Goal: Task Accomplishment & Management: Complete application form

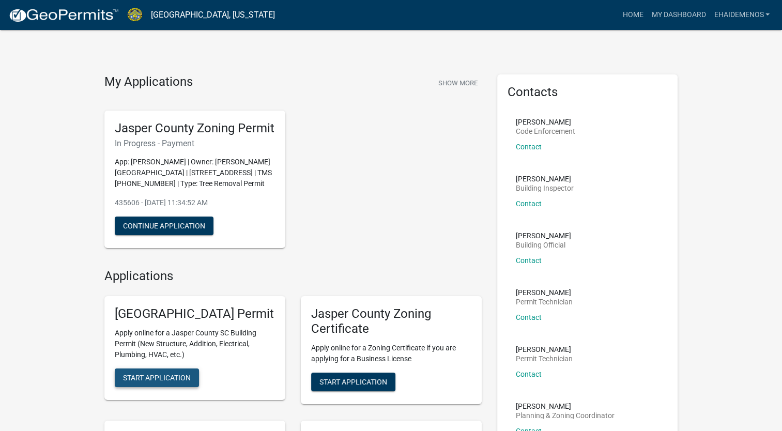
click at [176, 382] on span "Start Application" at bounding box center [157, 378] width 68 height 8
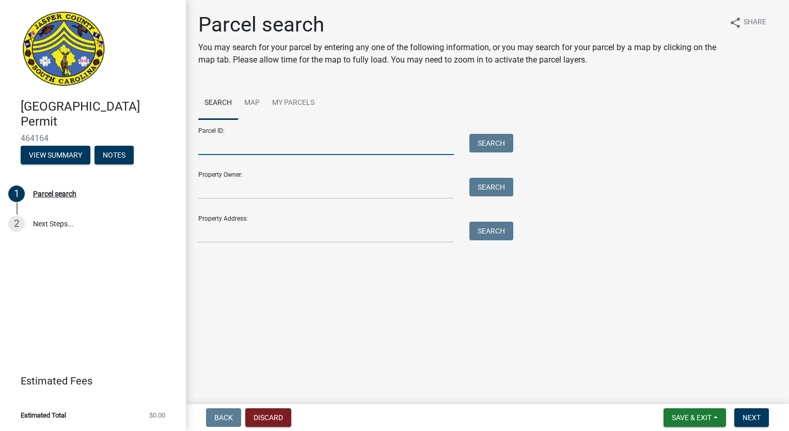
click at [243, 143] on input "Parcel ID:" at bounding box center [326, 144] width 256 height 21
paste input "[PHONE_NUMBER]"
type input "[PHONE_NUMBER]"
click at [484, 142] on button "Search" at bounding box center [492, 143] width 44 height 19
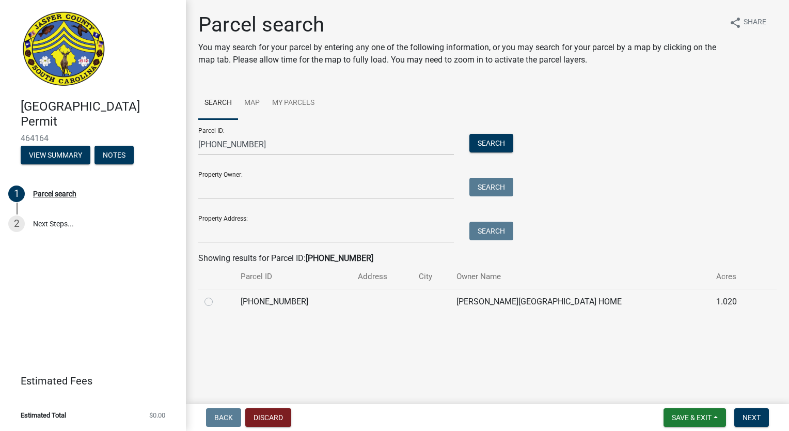
click at [217, 296] on label at bounding box center [217, 296] width 0 height 0
click at [217, 302] on input "radio" at bounding box center [220, 299] width 7 height 7
radio input "true"
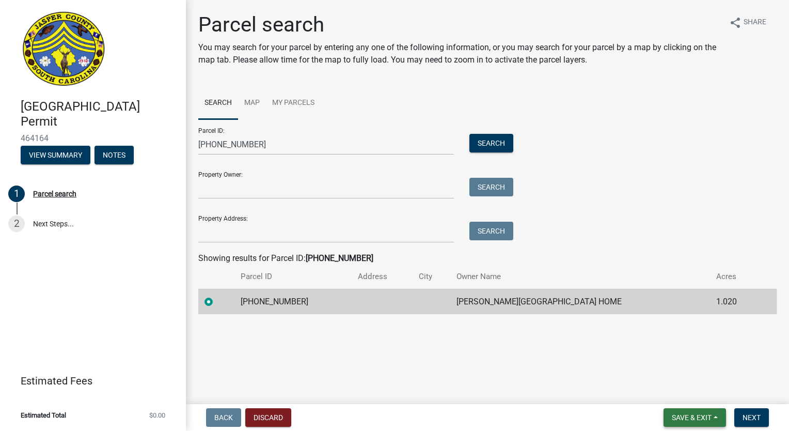
click at [690, 419] on span "Save & Exit" at bounding box center [692, 417] width 40 height 8
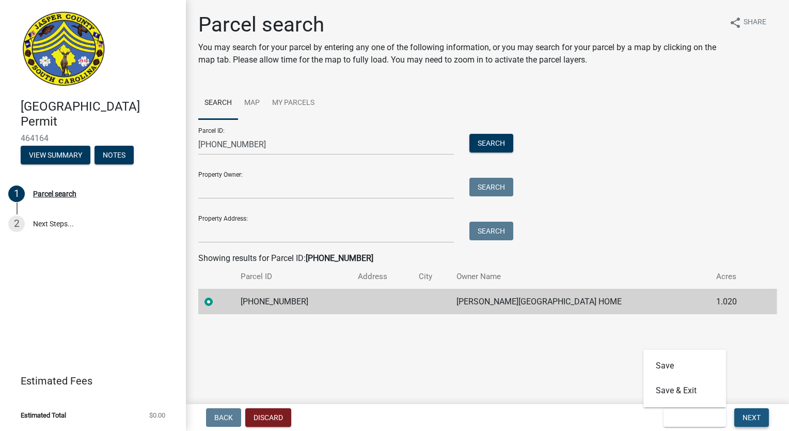
click at [748, 418] on span "Next" at bounding box center [752, 417] width 18 height 8
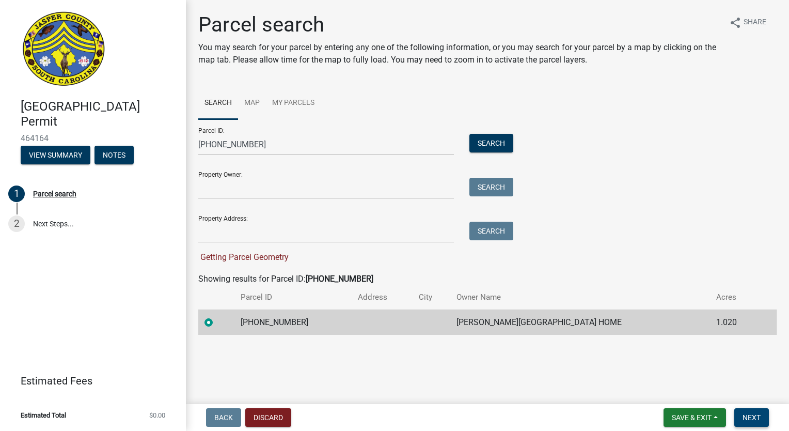
click at [747, 416] on span "Next" at bounding box center [752, 417] width 18 height 8
click at [684, 417] on span "Save & Exit" at bounding box center [692, 417] width 40 height 8
click at [661, 366] on button "Save" at bounding box center [685, 365] width 83 height 25
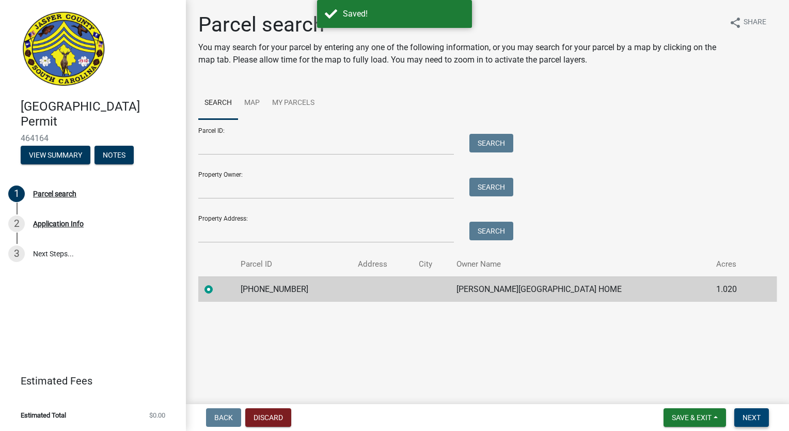
click at [754, 417] on span "Next" at bounding box center [752, 417] width 18 height 8
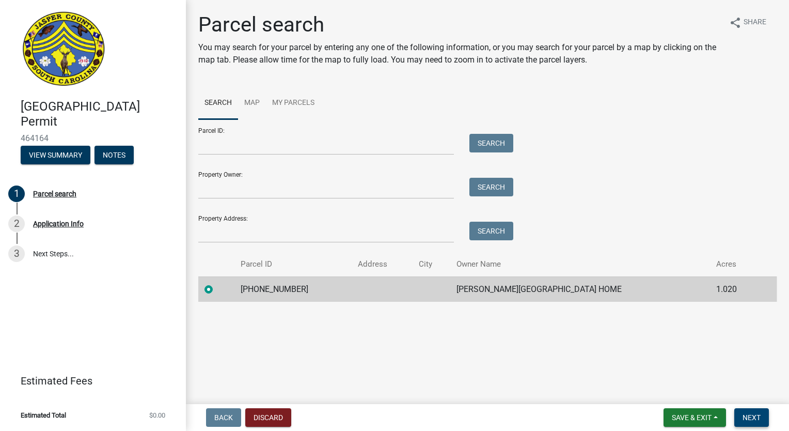
click at [752, 418] on span "Next" at bounding box center [752, 417] width 18 height 8
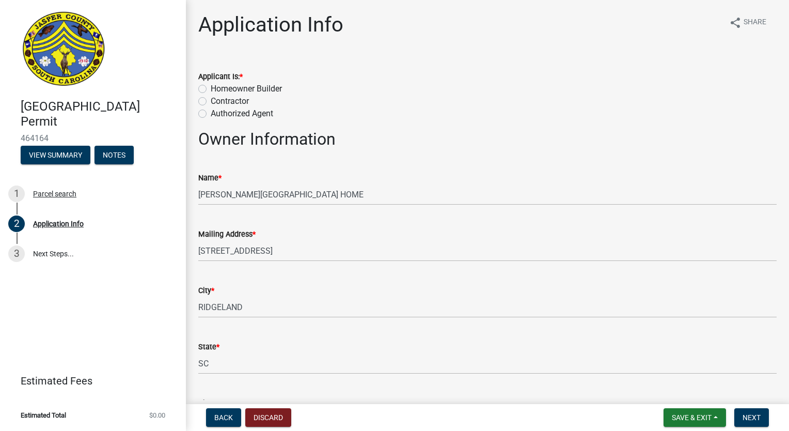
click at [211, 92] on label "Homeowner Builder" at bounding box center [246, 89] width 71 height 12
click at [211, 89] on input "Homeowner Builder" at bounding box center [214, 86] width 7 height 7
radio input "true"
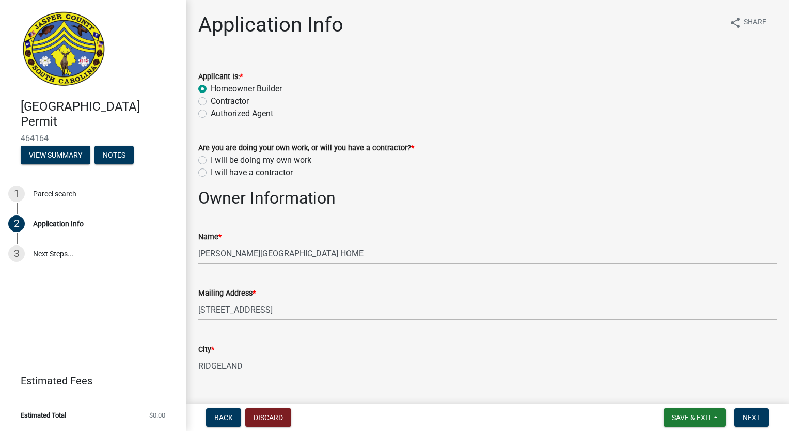
click at [211, 114] on label "Authorized Agent" at bounding box center [242, 113] width 63 height 12
click at [211, 114] on input "Authorized Agent" at bounding box center [214, 110] width 7 height 7
radio input "true"
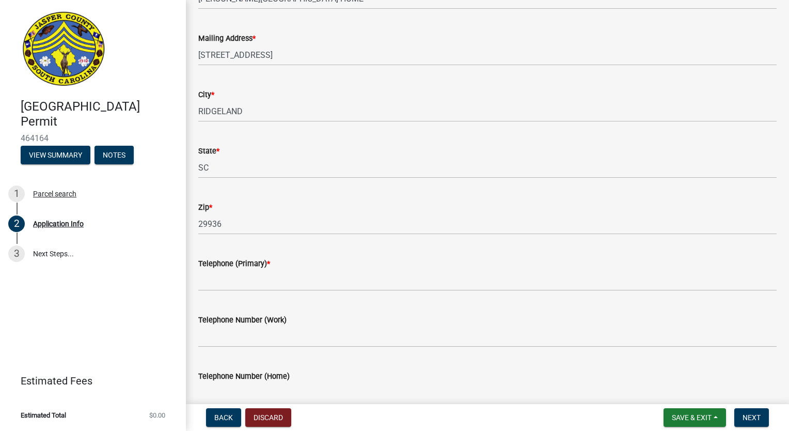
scroll to position [196, 0]
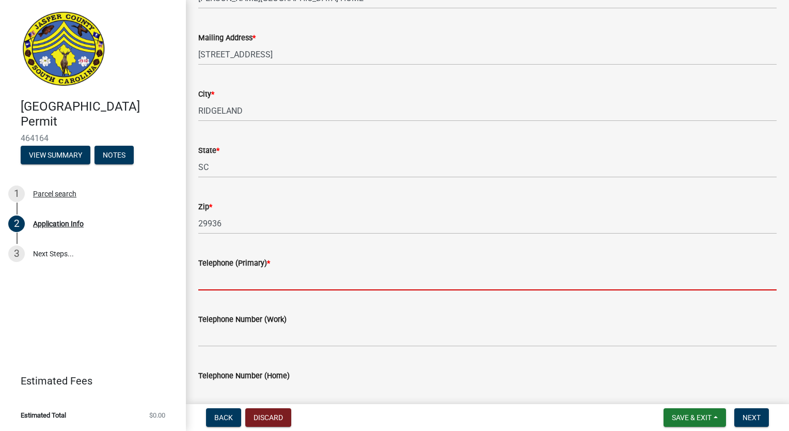
click at [252, 283] on input "Telephone (Primary) *" at bounding box center [487, 279] width 579 height 21
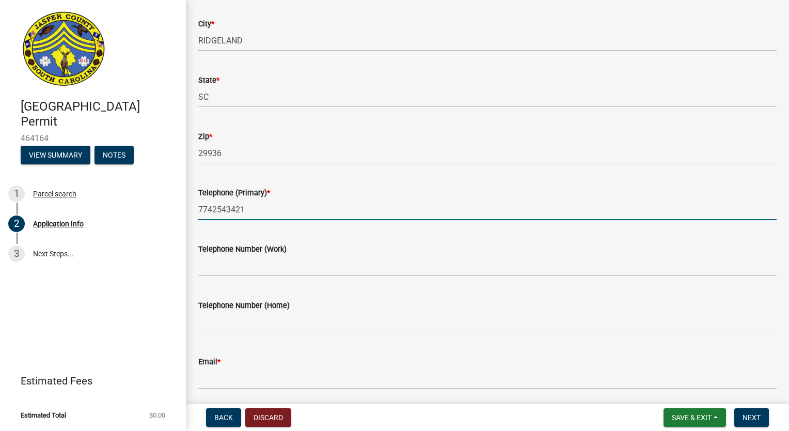
scroll to position [306, 0]
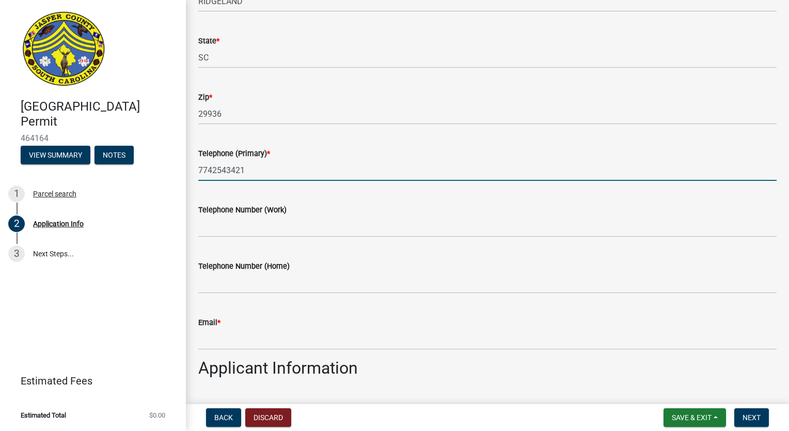
type input "7742543421"
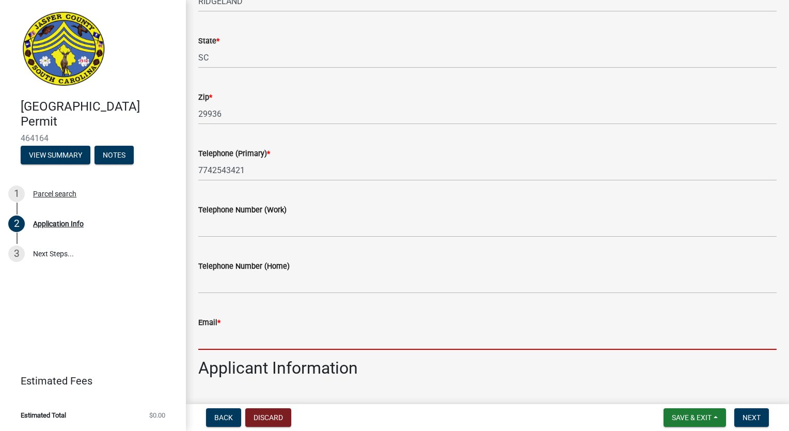
click at [233, 337] on input "Email *" at bounding box center [487, 339] width 579 height 21
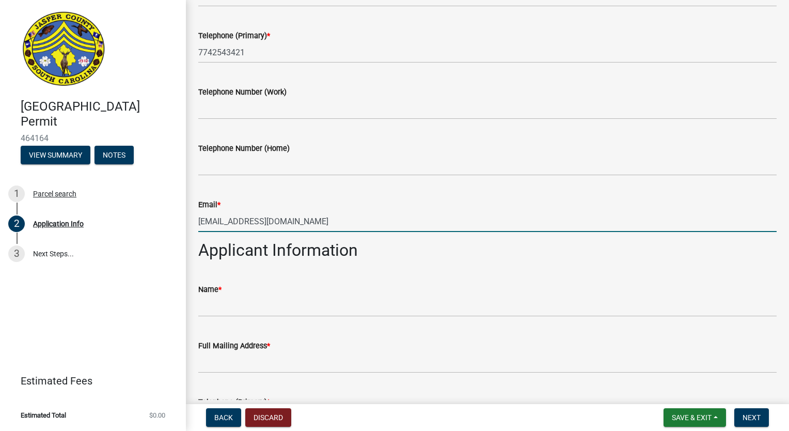
scroll to position [426, 0]
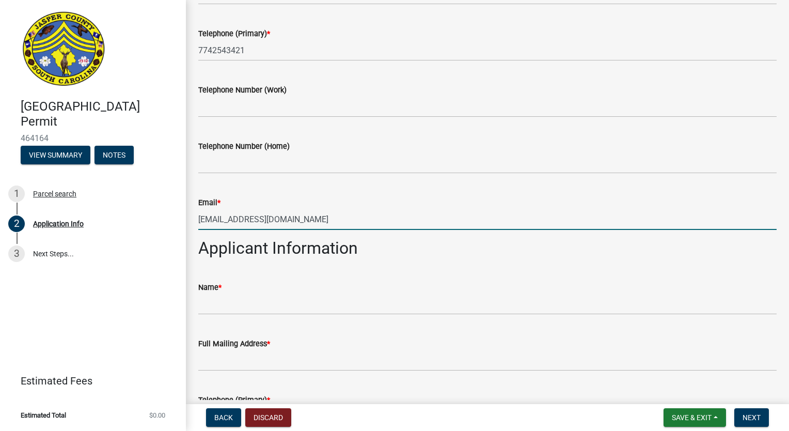
type input "[EMAIL_ADDRESS][DOMAIN_NAME]"
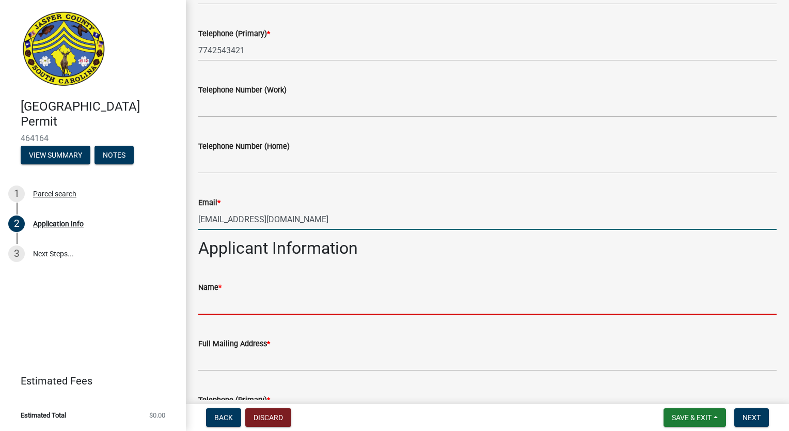
click at [242, 309] on input "Name *" at bounding box center [487, 303] width 579 height 21
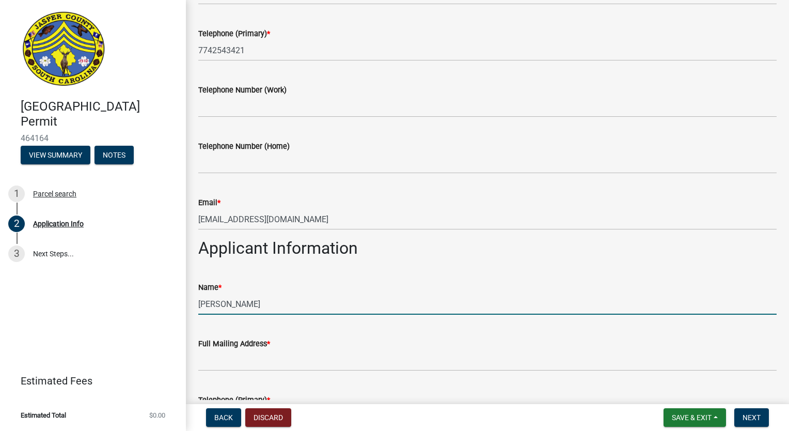
type input "[PERSON_NAME]"
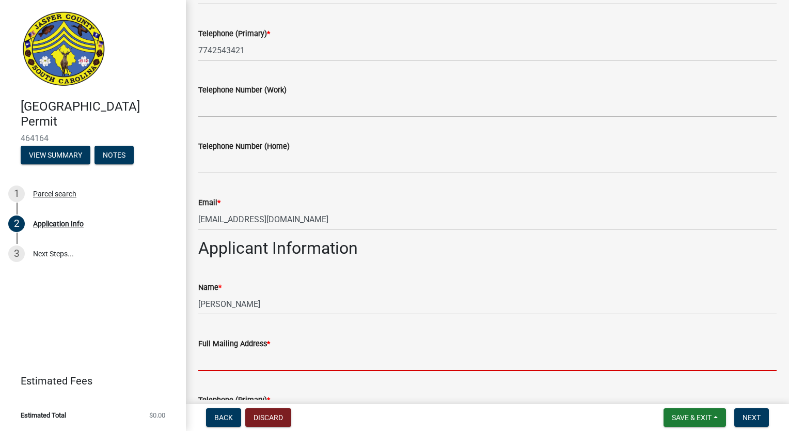
click at [257, 362] on input "Full Mailing Address *" at bounding box center [487, 360] width 579 height 21
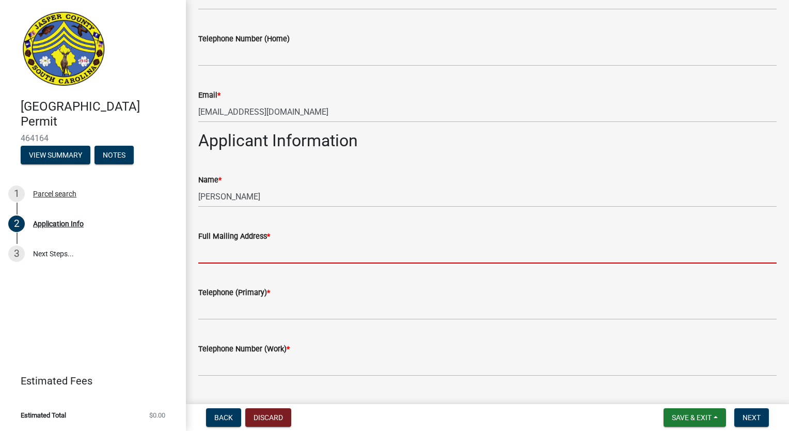
scroll to position [533, 0]
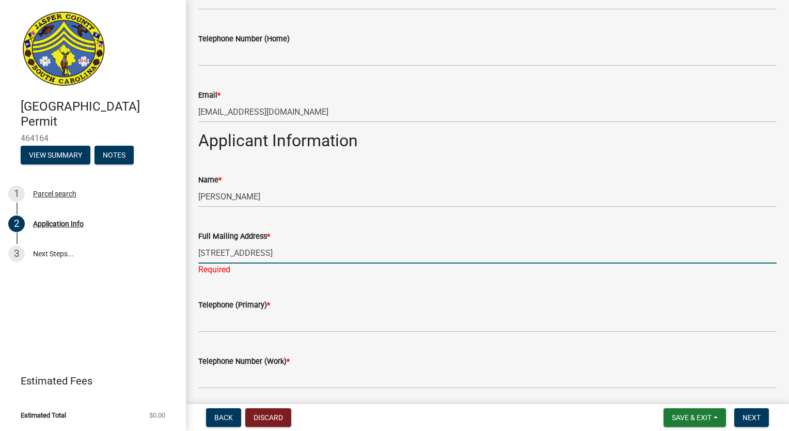
type input "[STREET_ADDRESS]"
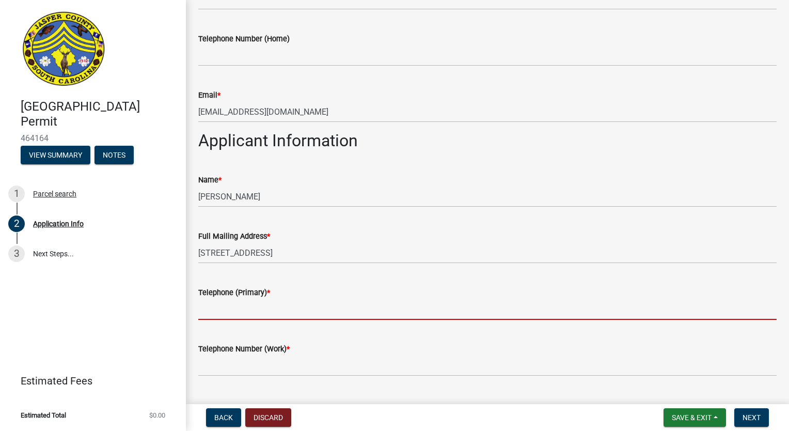
click at [280, 325] on wm-data-entity-input "Telephone (Primary) *" at bounding box center [487, 300] width 579 height 56
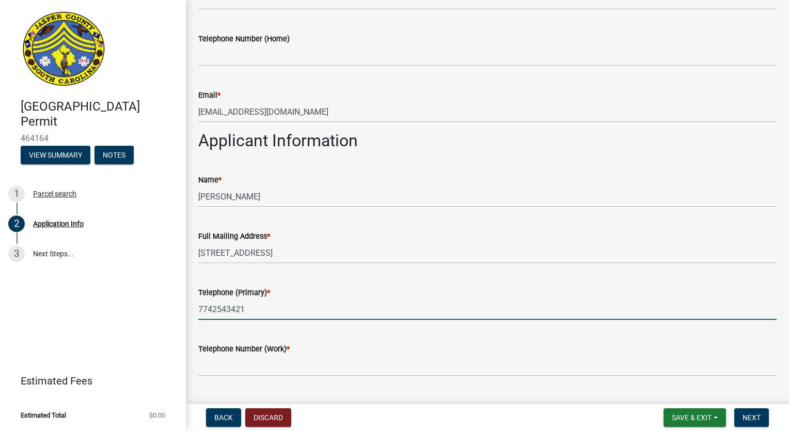
type input "7742543421"
drag, startPoint x: 255, startPoint y: 311, endPoint x: 195, endPoint y: 310, distance: 59.9
click at [195, 310] on div "Telephone (Primary) * [PHONE_NUMBER]" at bounding box center [488, 296] width 594 height 48
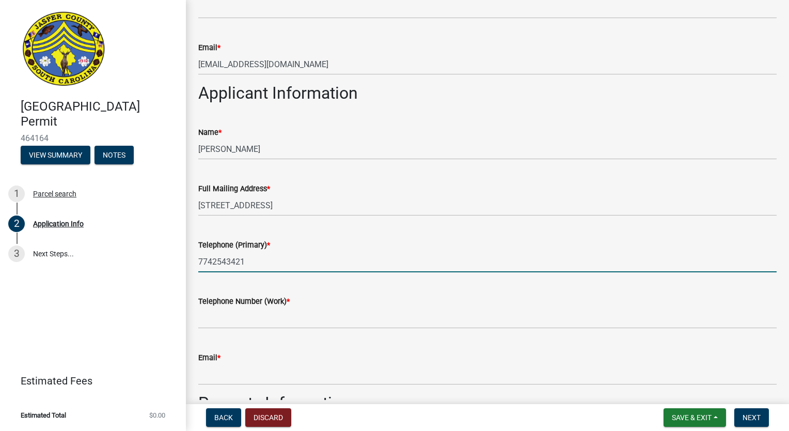
scroll to position [581, 0]
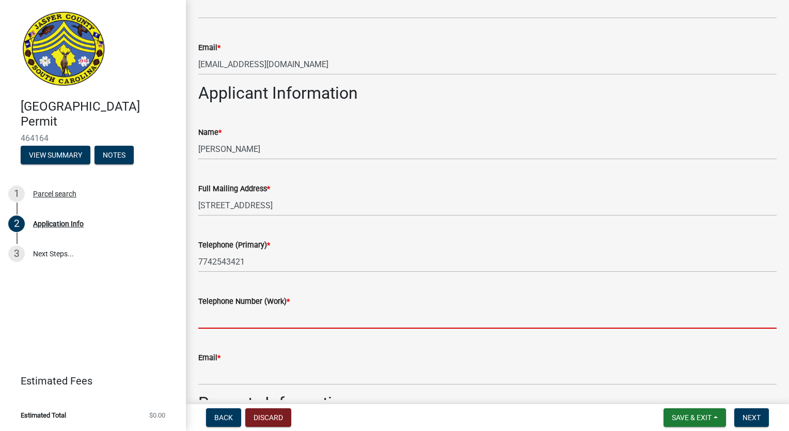
click at [239, 319] on input "Telephone Number (Work) *" at bounding box center [487, 317] width 579 height 21
paste input "7742543421"
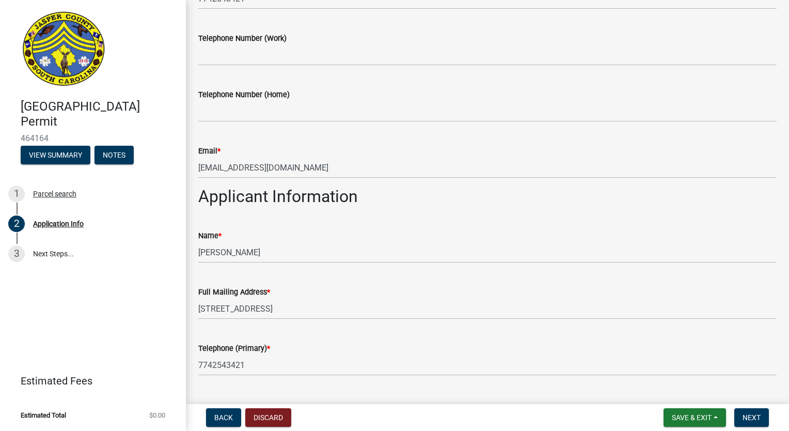
scroll to position [475, 0]
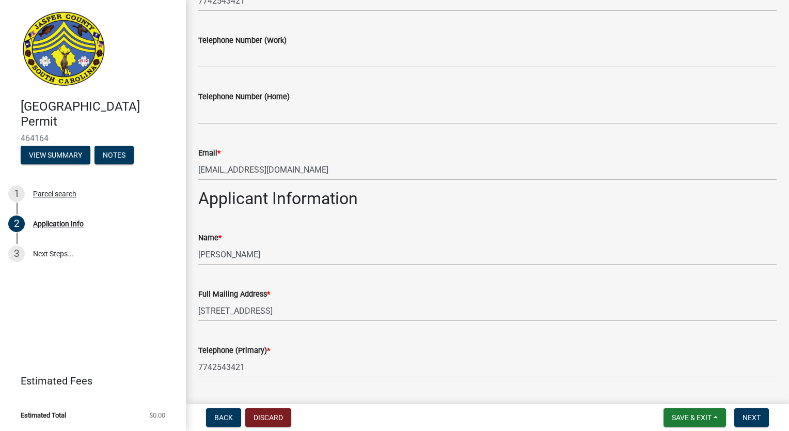
type input "7742543421"
drag, startPoint x: 291, startPoint y: 171, endPoint x: 191, endPoint y: 164, distance: 99.9
click at [191, 164] on div "Email * [EMAIL_ADDRESS][DOMAIN_NAME]" at bounding box center [488, 156] width 594 height 48
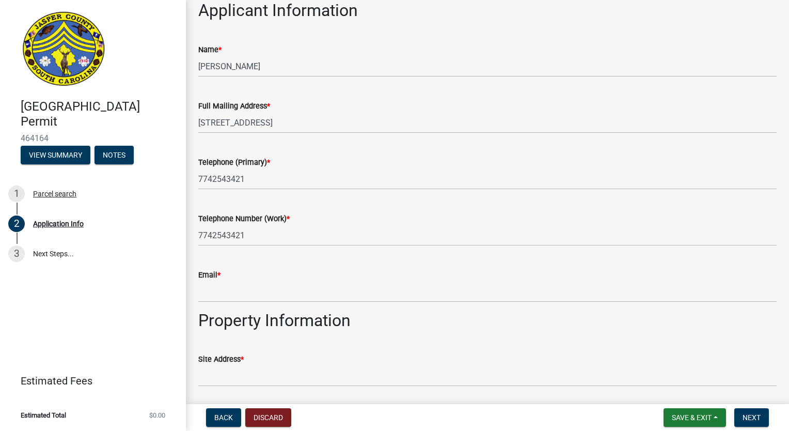
scroll to position [725, 0]
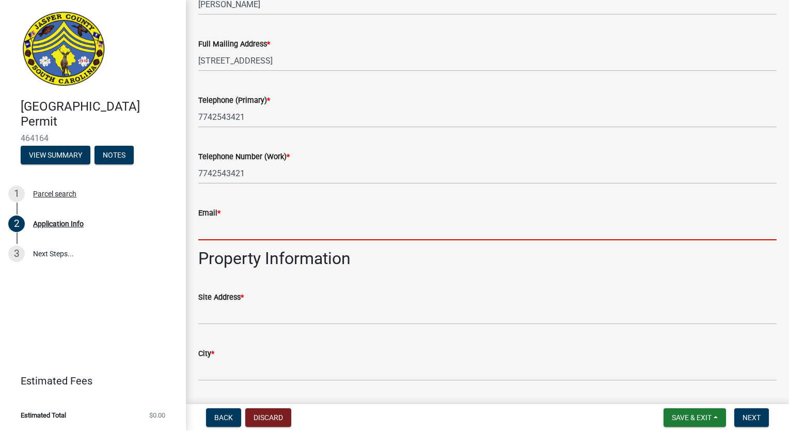
click at [225, 224] on input "Email *" at bounding box center [487, 229] width 579 height 21
paste input "[EMAIL_ADDRESS][DOMAIN_NAME]"
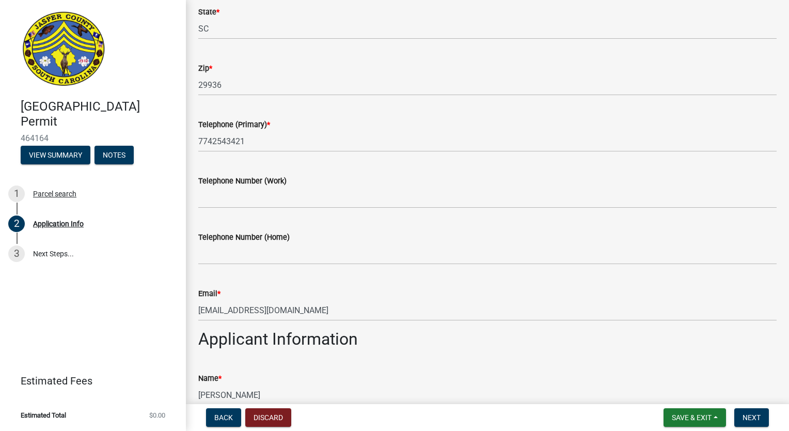
scroll to position [0, 0]
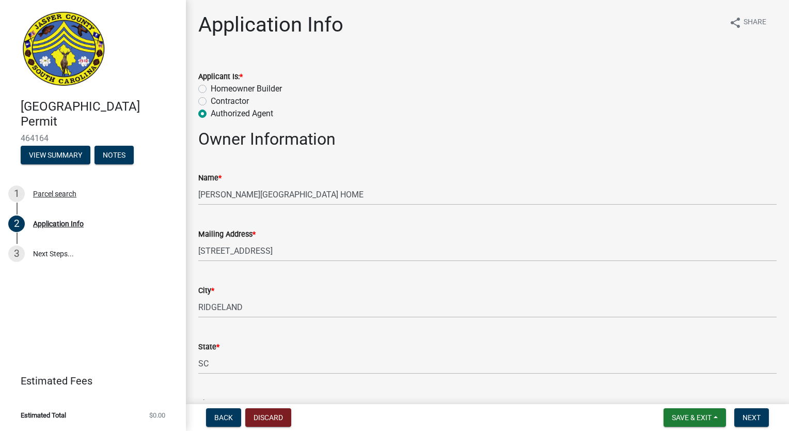
type input "[EMAIL_ADDRESS][DOMAIN_NAME]"
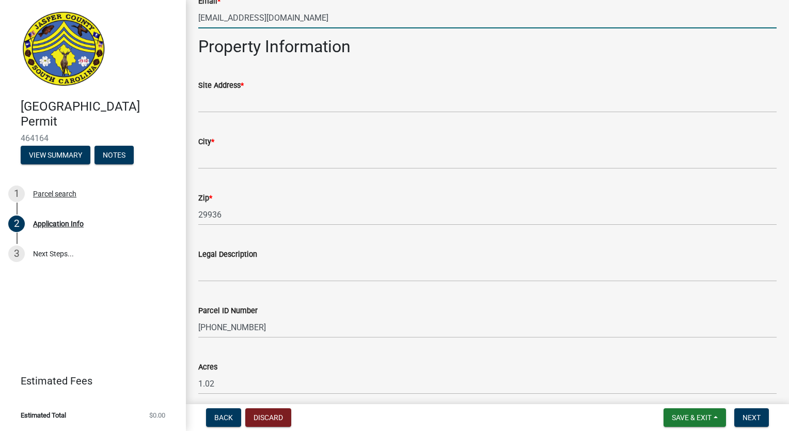
scroll to position [936, 0]
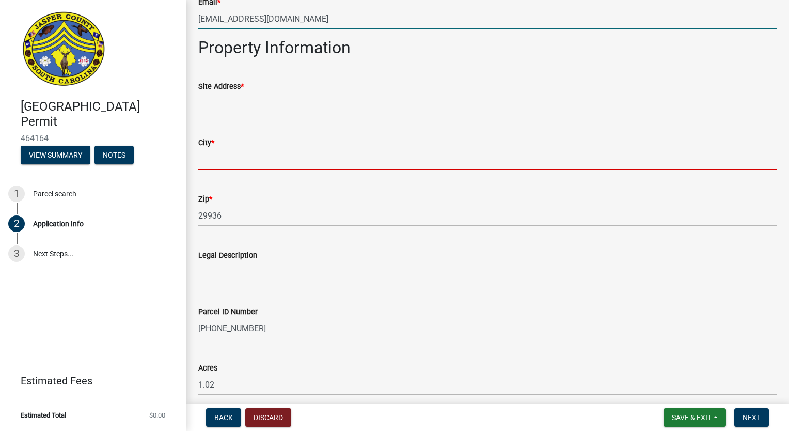
click at [325, 159] on input "City *" at bounding box center [487, 159] width 579 height 21
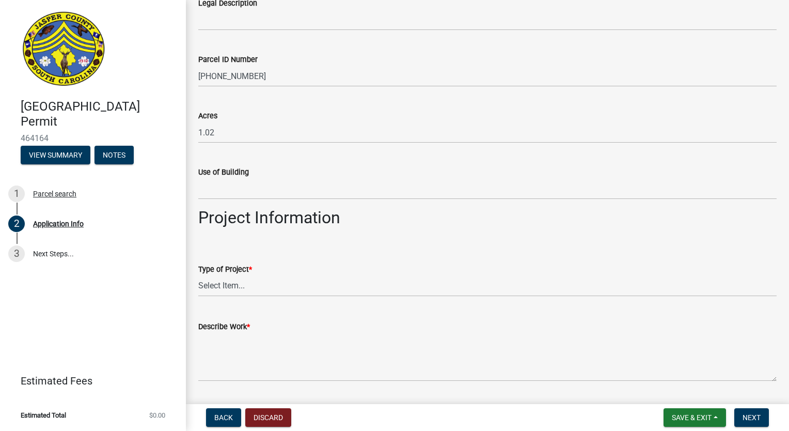
scroll to position [1197, 0]
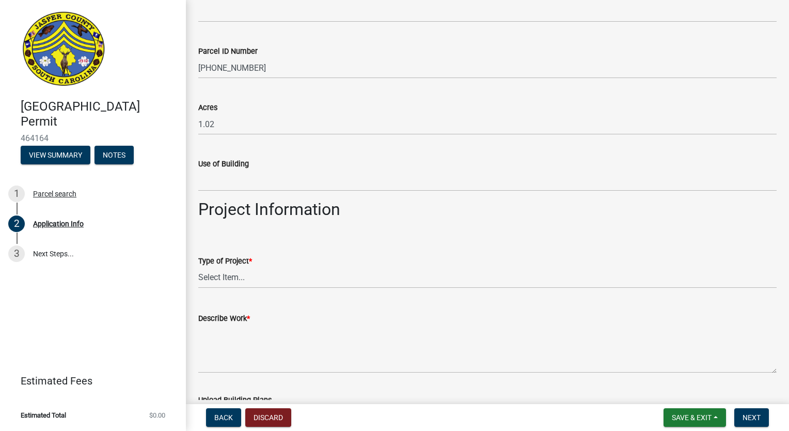
type input "Ridgeland"
click at [240, 280] on select "Select Item... Construction Trailer/Shipping Container Residential Demolition C…" at bounding box center [487, 277] width 579 height 21
select select "bfbc8334-b2ad-44df-9bdc-53bd2053cc66"
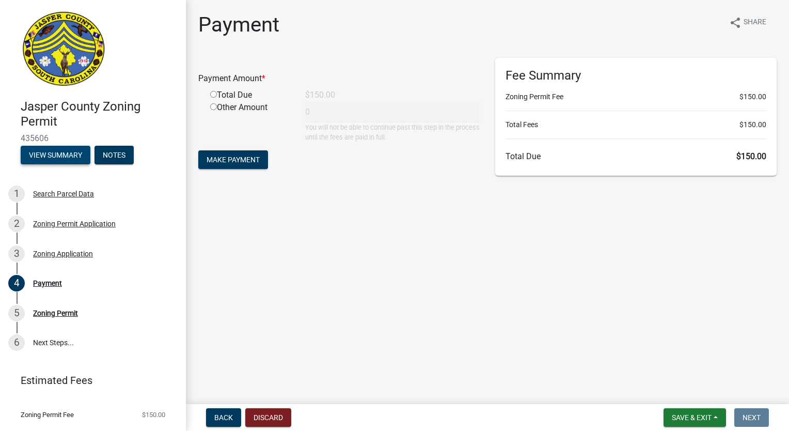
click at [54, 158] on button "View Summary" at bounding box center [56, 155] width 70 height 19
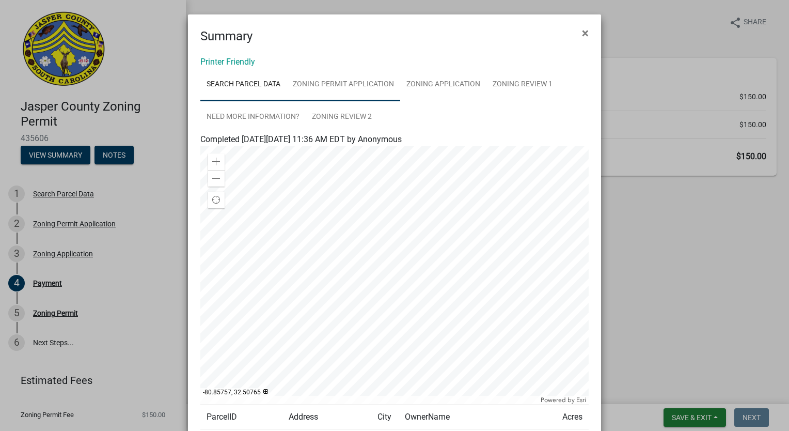
click at [330, 89] on link "Zoning Permit Application" at bounding box center [344, 84] width 114 height 33
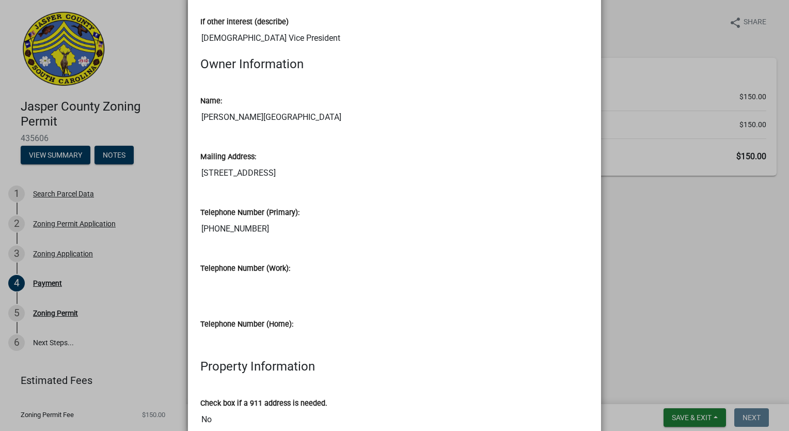
scroll to position [189, 0]
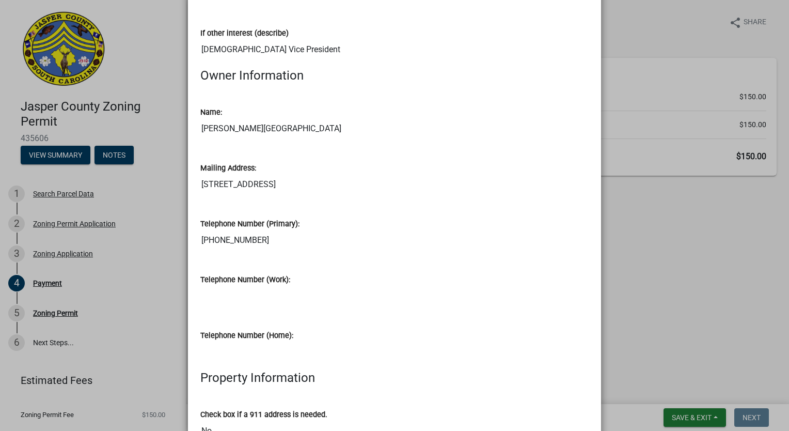
drag, startPoint x: 361, startPoint y: 183, endPoint x: 177, endPoint y: 191, distance: 184.1
click at [177, 191] on ngb-modal-window "Summary × Printer Friendly Search Parcel Data Zoning Permit Application Zoning …" at bounding box center [394, 215] width 789 height 431
click at [635, 286] on ngb-modal-window "Summary × Printer Friendly Search Parcel Data Zoning Permit Application Zoning …" at bounding box center [394, 215] width 789 height 431
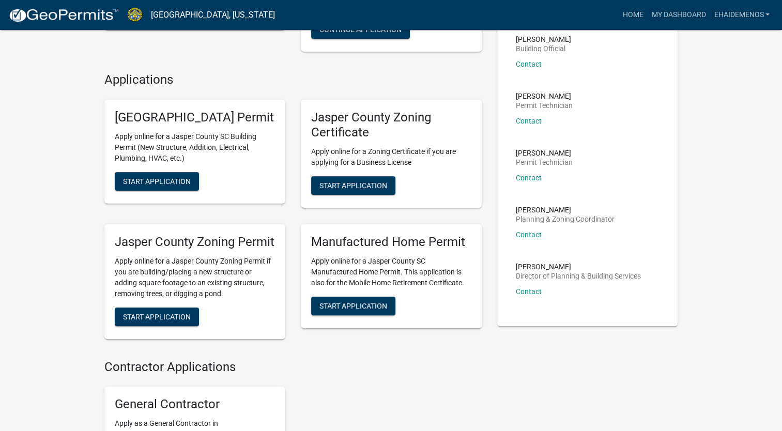
scroll to position [195, 0]
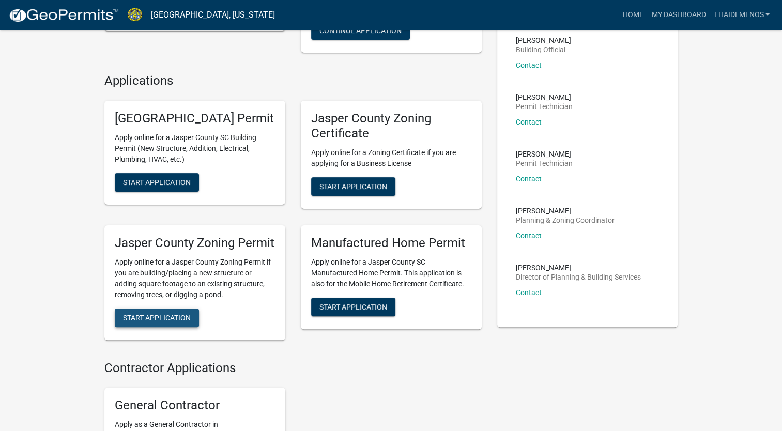
click at [171, 321] on span "Start Application" at bounding box center [157, 317] width 68 height 8
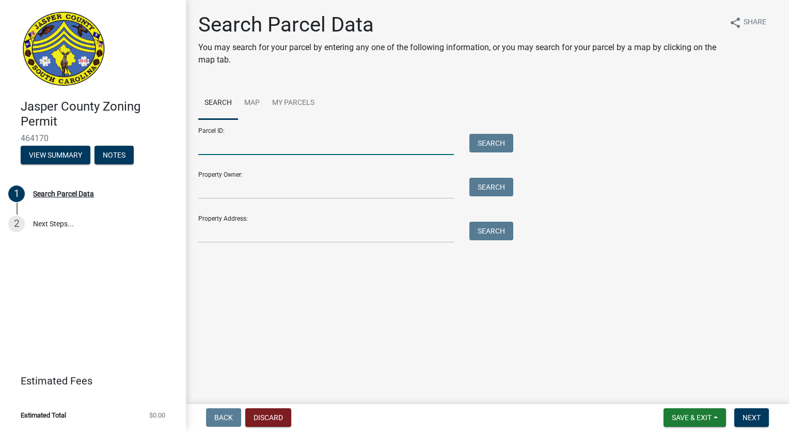
click at [248, 144] on input "Parcel ID:" at bounding box center [326, 144] width 256 height 21
paste input "[EMAIL_ADDRESS][DOMAIN_NAME]"
type input "e"
paste input "[PHONE_NUMBER]"
type input "[PHONE_NUMBER]"
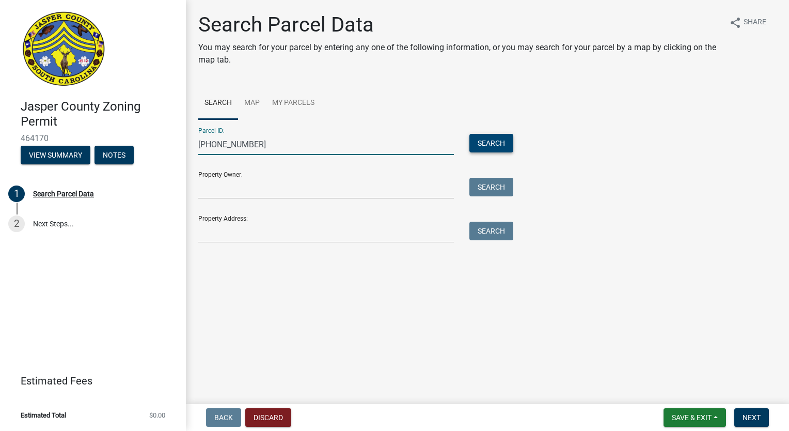
click at [493, 147] on button "Search" at bounding box center [492, 143] width 44 height 19
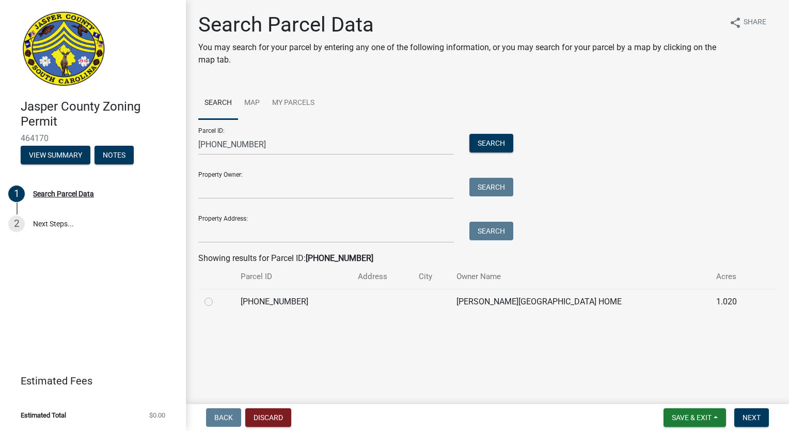
click at [217, 296] on label at bounding box center [217, 296] width 0 height 0
click at [217, 302] on input "radio" at bounding box center [220, 299] width 7 height 7
radio input "true"
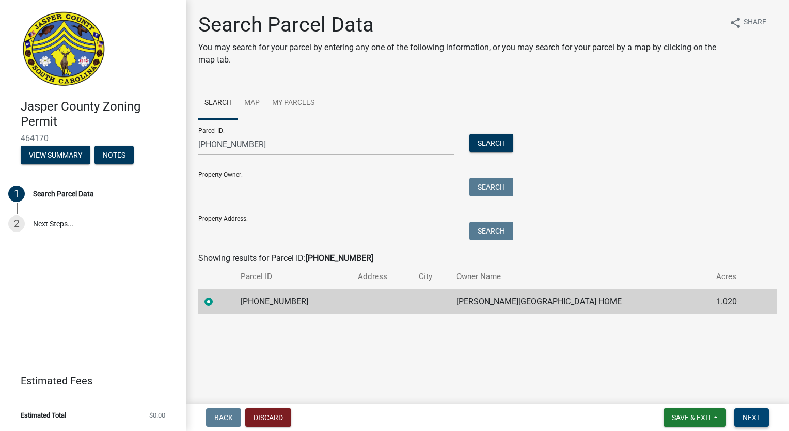
click at [749, 421] on span "Next" at bounding box center [752, 417] width 18 height 8
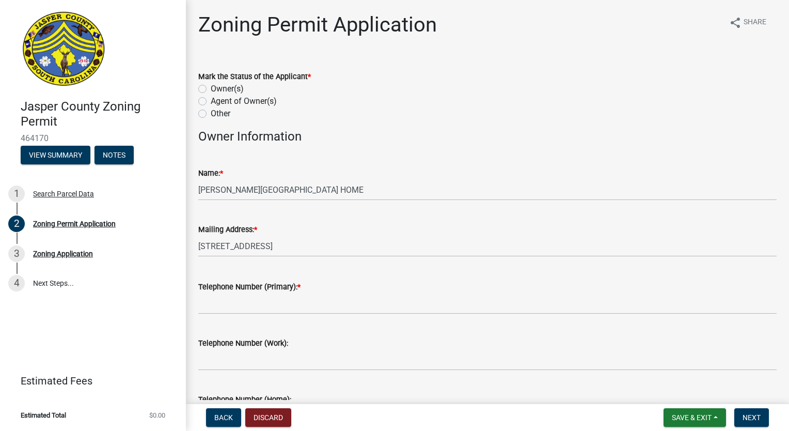
click at [211, 115] on label "Other" at bounding box center [221, 113] width 20 height 12
click at [211, 114] on input "Other" at bounding box center [214, 110] width 7 height 7
radio input "true"
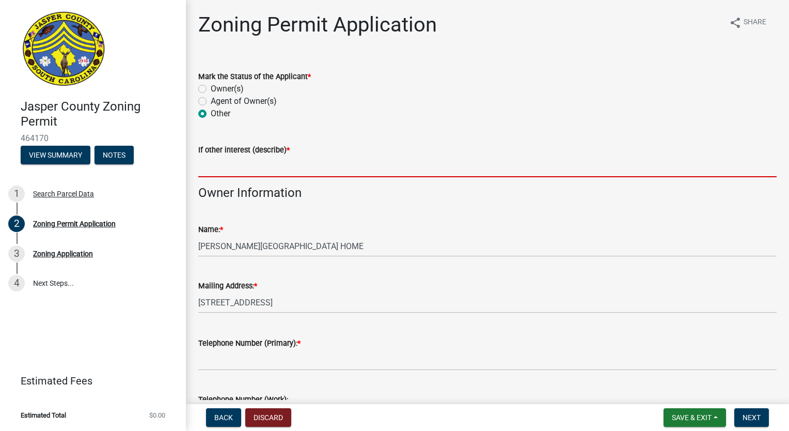
click at [246, 171] on input "If other interest (describe) *" at bounding box center [487, 166] width 579 height 21
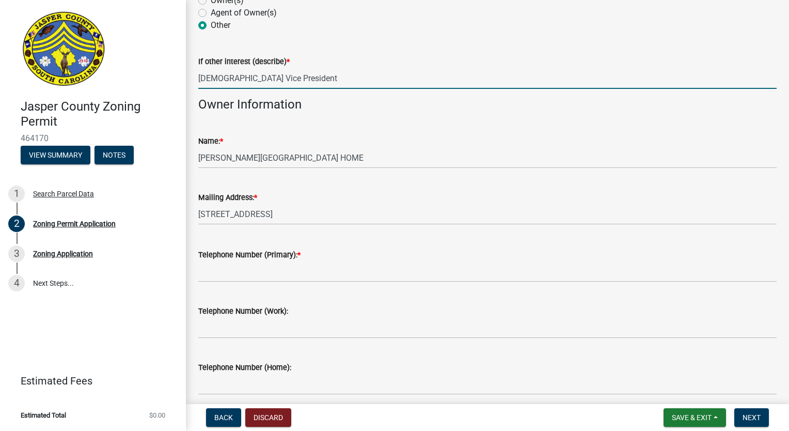
scroll to position [90, 0]
type input "HOA Vice President"
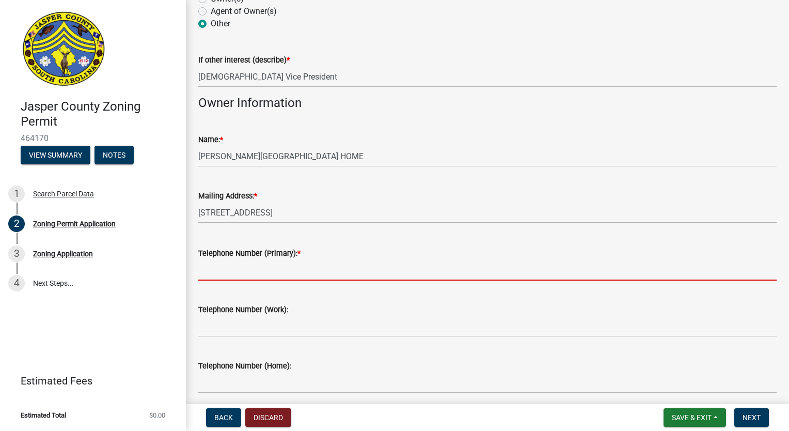
click at [300, 272] on input "Telephone Number (Primary): *" at bounding box center [487, 269] width 579 height 21
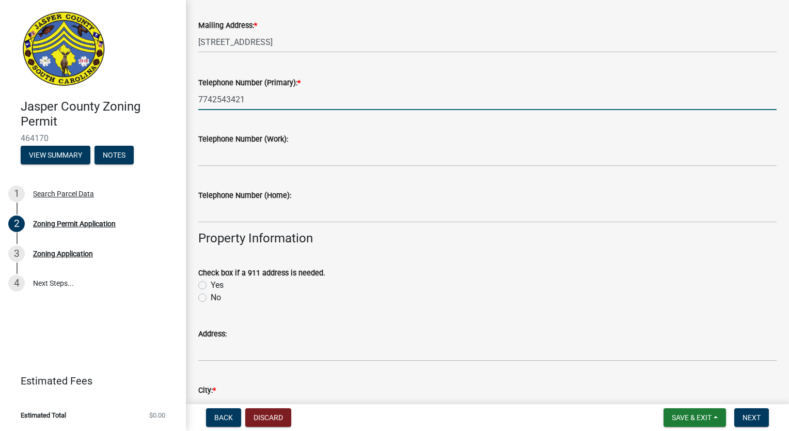
scroll to position [262, 0]
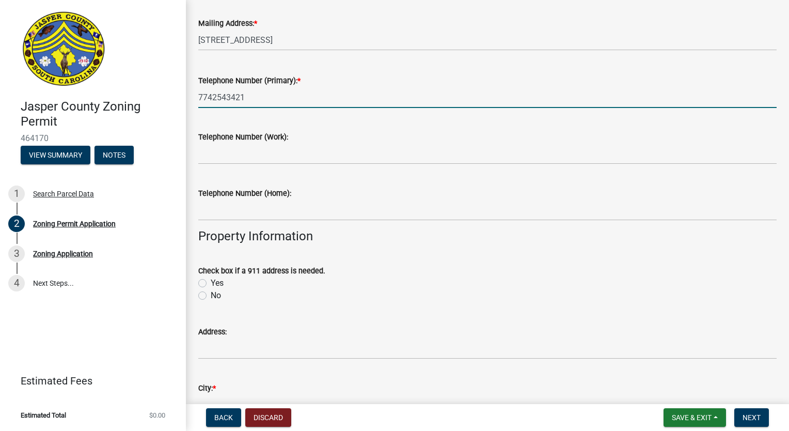
type input "7742543421"
click at [211, 282] on label "Yes" at bounding box center [217, 283] width 13 height 12
click at [211, 282] on input "Yes" at bounding box center [214, 280] width 7 height 7
radio input "true"
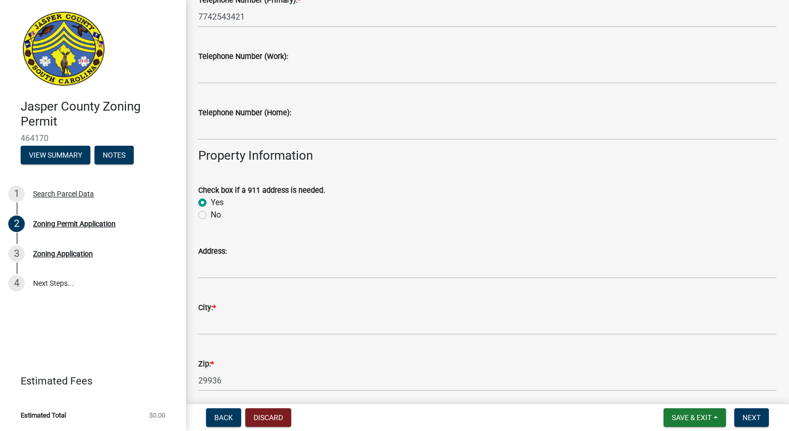
scroll to position [351, 0]
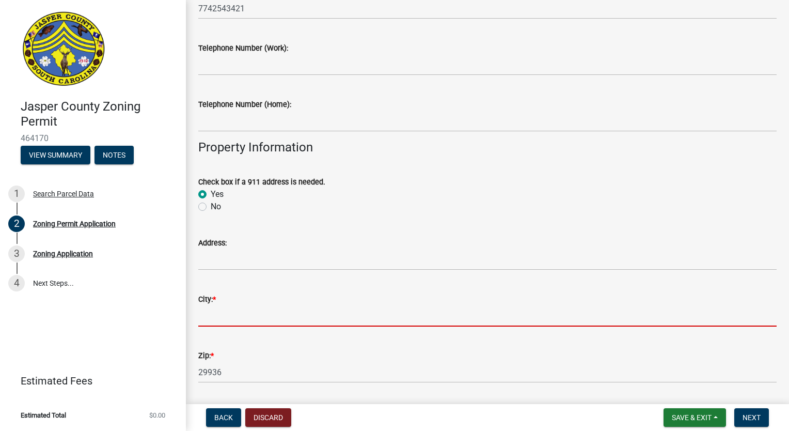
click at [222, 316] on input "City: *" at bounding box center [487, 315] width 579 height 21
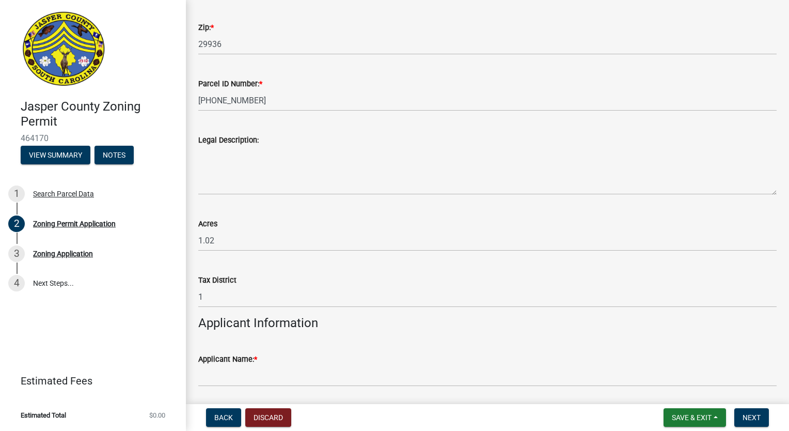
scroll to position [680, 0]
type input "Ridgeland"
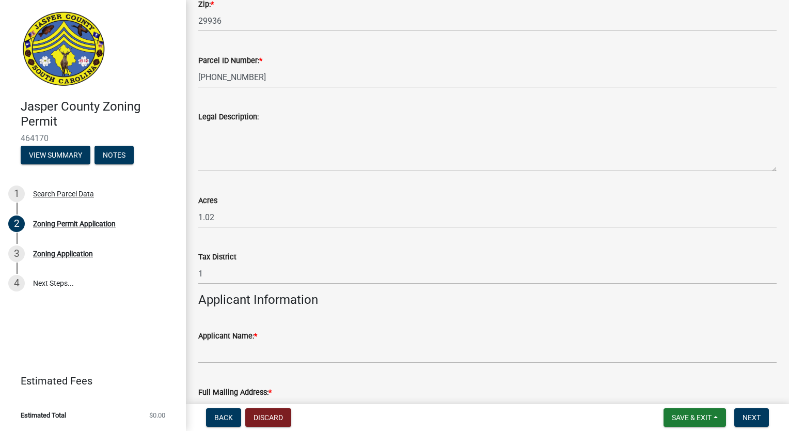
scroll to position [705, 0]
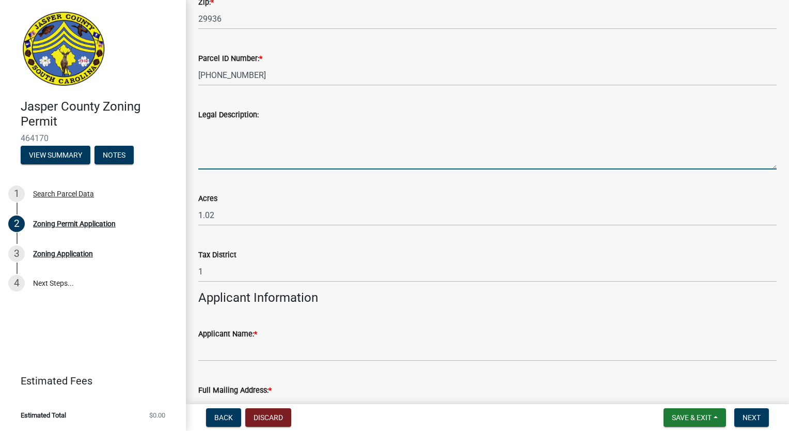
click at [242, 153] on textarea "Legal Description:" at bounding box center [487, 145] width 579 height 49
type textarea "C"
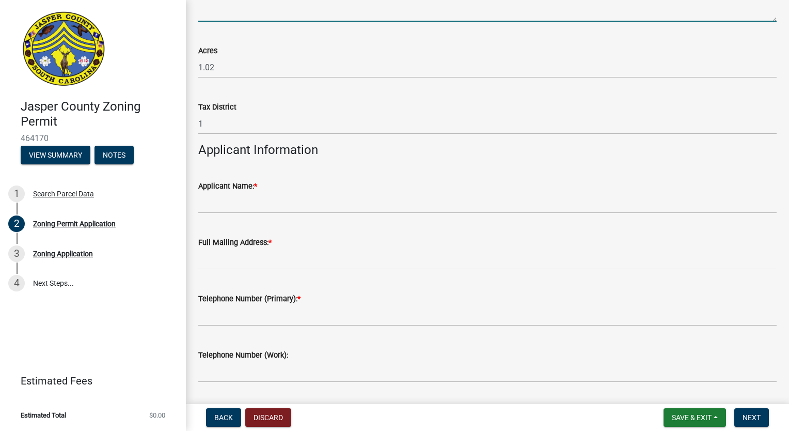
scroll to position [857, 0]
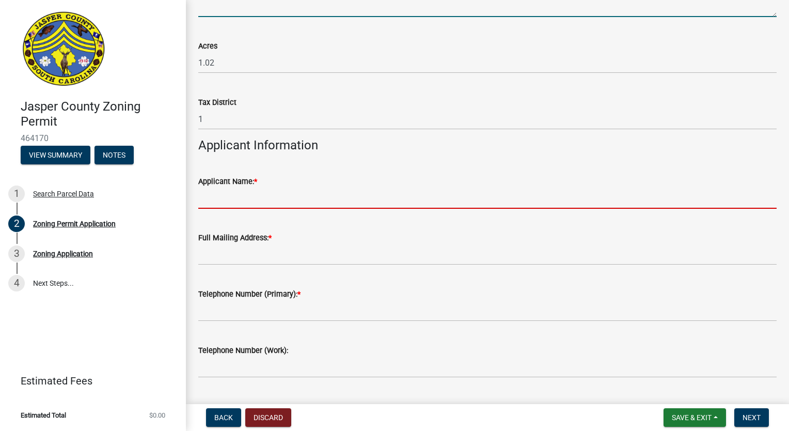
click at [242, 200] on input "Applicant Name: *" at bounding box center [487, 198] width 579 height 21
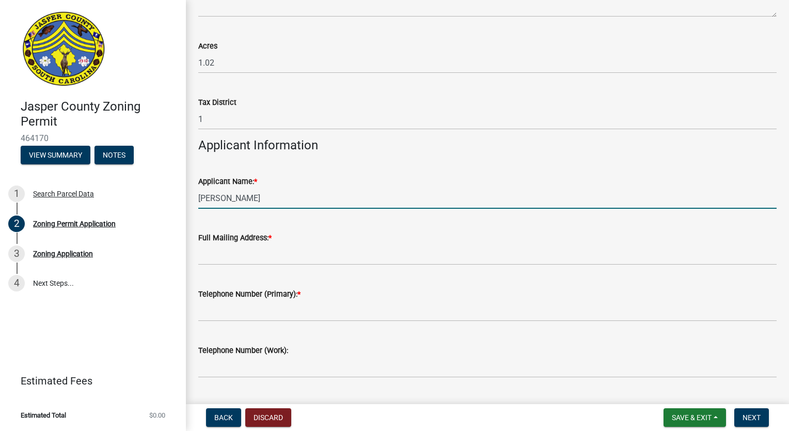
type input "[PERSON_NAME]"
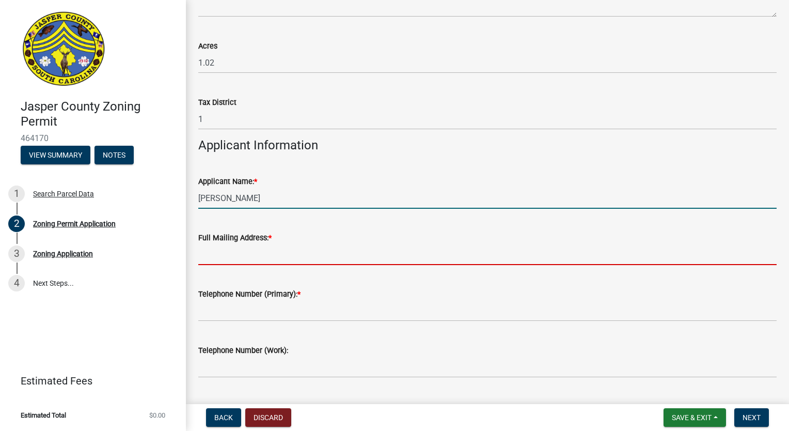
click at [243, 257] on input "Full Mailing Address: *" at bounding box center [487, 254] width 579 height 21
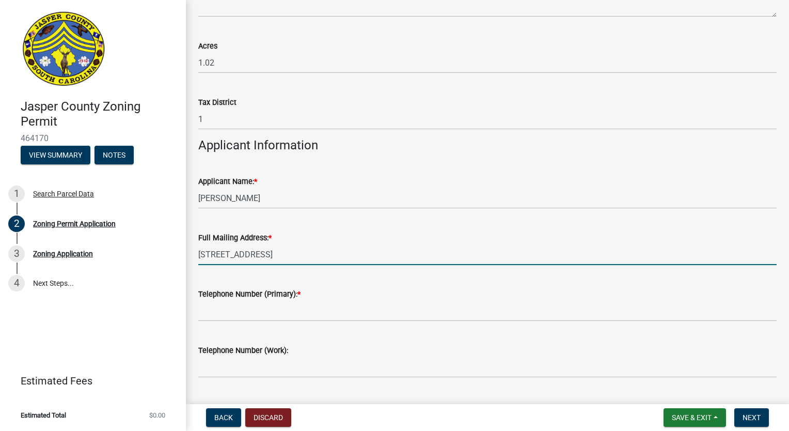
type input "110 W Branch Road Ridgeland SC 29936"
click at [219, 313] on input "Telephone Number (Primary): *" at bounding box center [487, 310] width 579 height 21
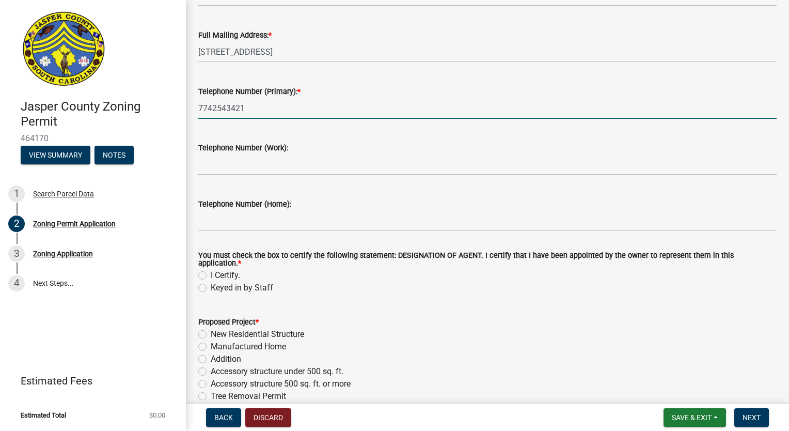
scroll to position [1059, 0]
type input "7742543421"
click at [211, 270] on label "I Certify." at bounding box center [225, 276] width 29 height 12
click at [211, 270] on input "I Certify." at bounding box center [214, 273] width 7 height 7
radio input "true"
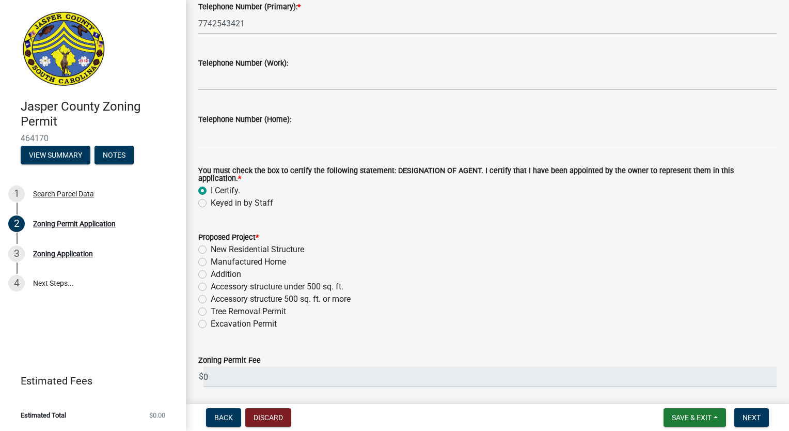
scroll to position [1144, 0]
click at [211, 308] on label "Tree Removal Permit" at bounding box center [248, 311] width 75 height 12
click at [211, 308] on input "Tree Removal Permit" at bounding box center [214, 308] width 7 height 7
radio input "true"
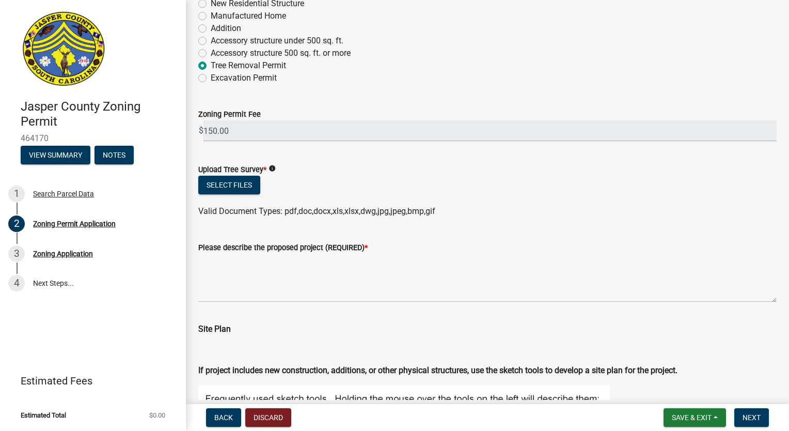
scroll to position [1393, 0]
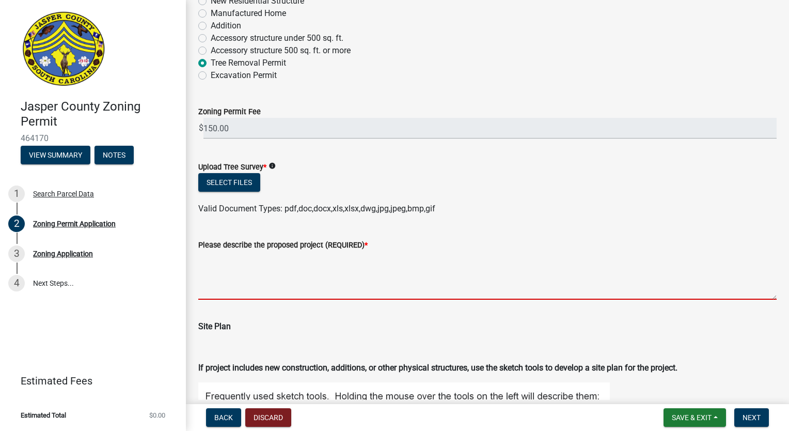
click at [384, 285] on textarea "Please describe the proposed project (REQUIRED) *" at bounding box center [487, 275] width 579 height 49
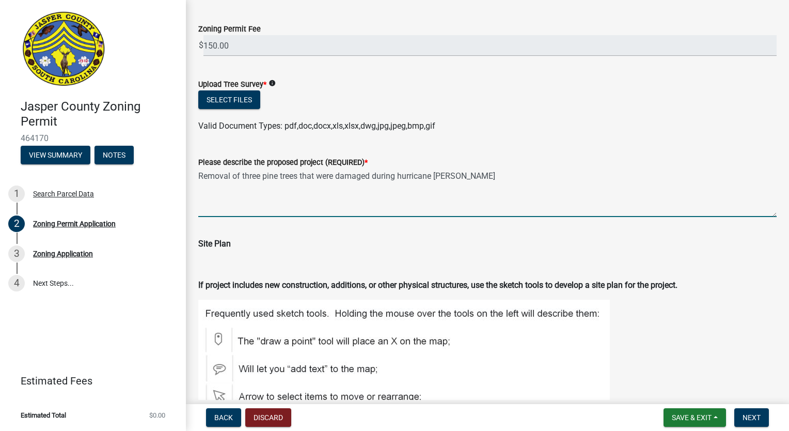
scroll to position [1474, 0]
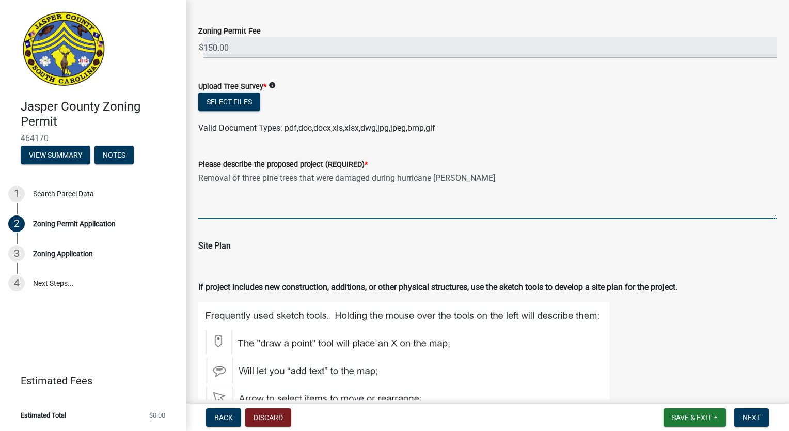
type textarea "Removal of three pine trees that were damaged during hurricane Helene"
click at [273, 82] on icon "info" at bounding box center [272, 85] width 7 height 7
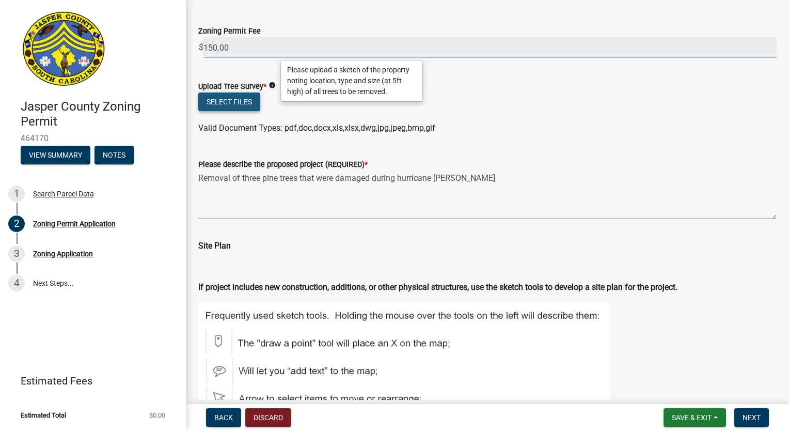
click at [244, 97] on button "Select files" at bounding box center [229, 101] width 62 height 19
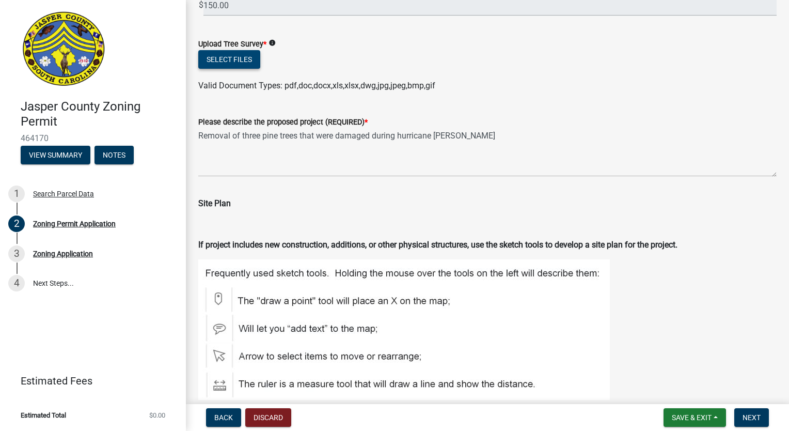
scroll to position [1515, 0]
click at [236, 52] on button "Select files" at bounding box center [229, 60] width 62 height 19
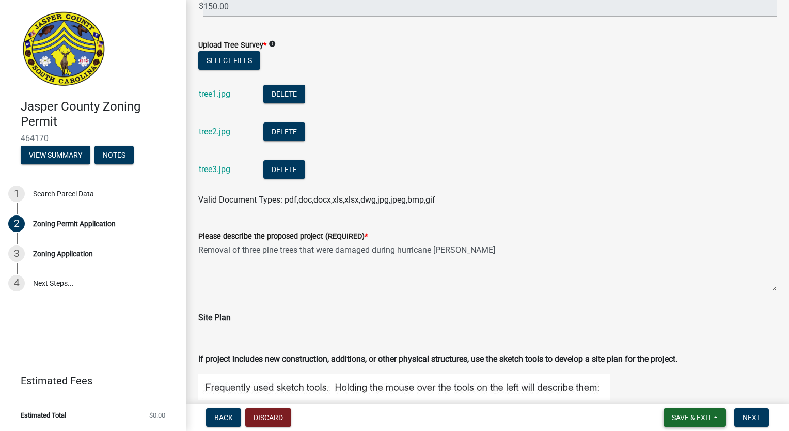
click at [712, 424] on button "Save & Exit" at bounding box center [695, 417] width 63 height 19
click at [675, 387] on button "Save & Exit" at bounding box center [685, 390] width 83 height 25
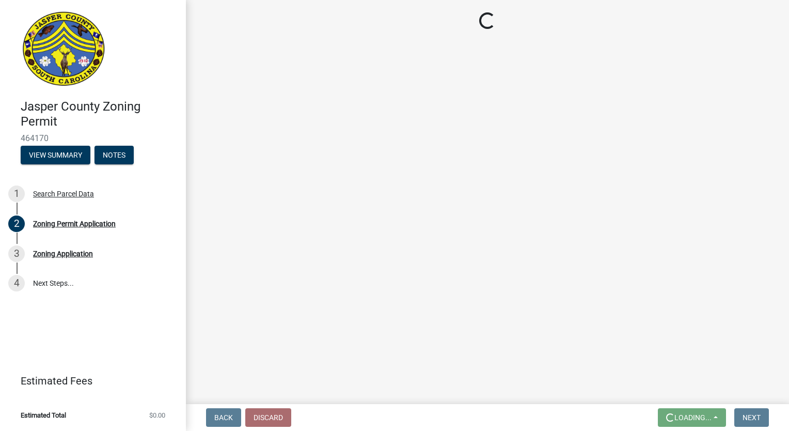
scroll to position [0, 0]
